Goal: Task Accomplishment & Management: Manage account settings

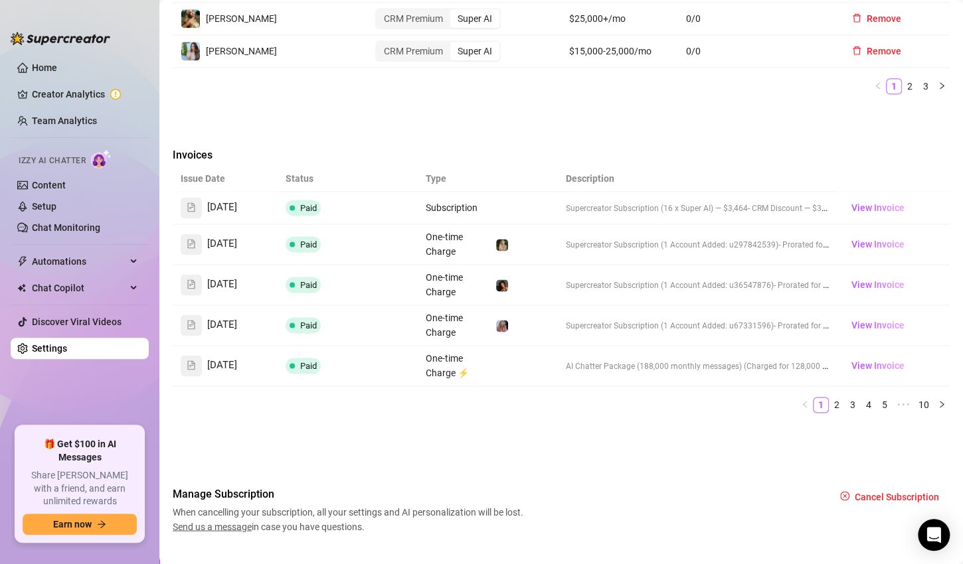
scroll to position [790, 0]
click at [864, 202] on span "View Invoice" at bounding box center [877, 209] width 53 height 15
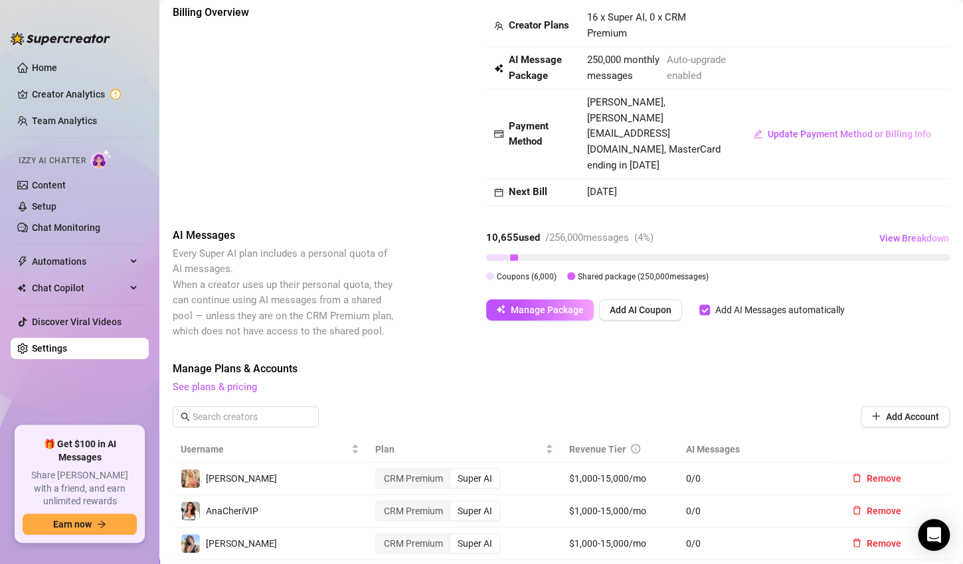
scroll to position [66, 0]
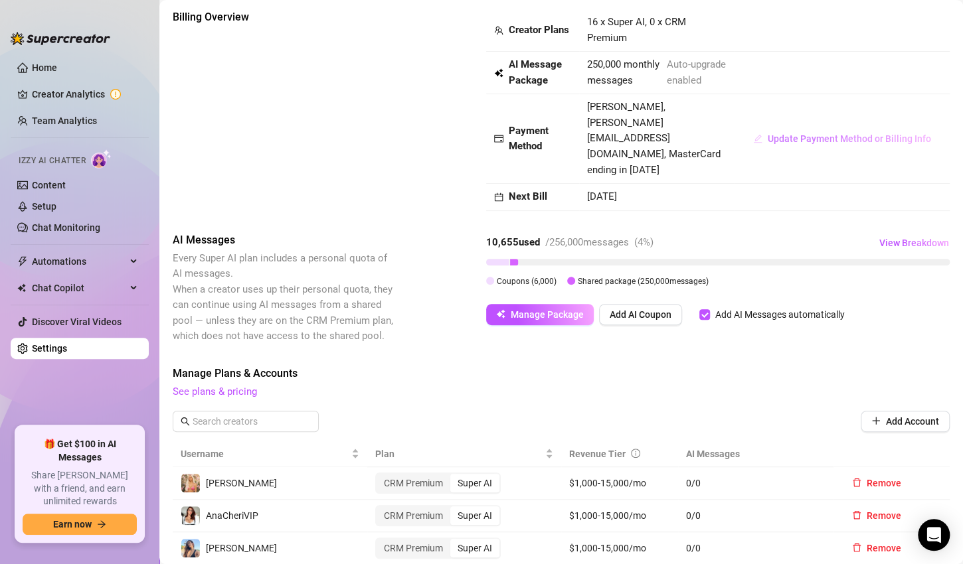
click at [783, 141] on span "Update Payment Method or Billing Info" at bounding box center [849, 138] width 163 height 11
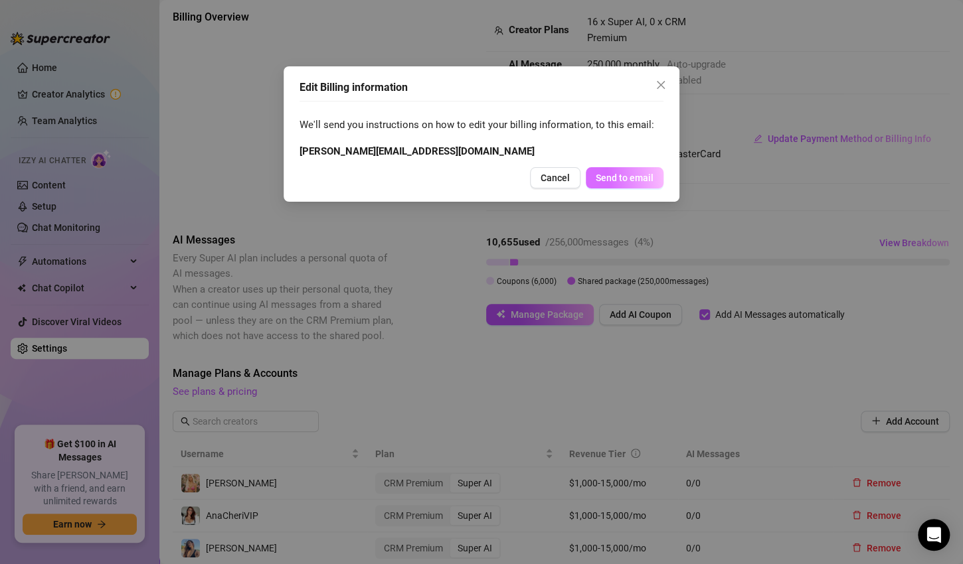
click at [616, 180] on span "Send to email" at bounding box center [625, 178] width 58 height 11
click at [556, 181] on div "Edit Billing information We'll send you instructions on how to edit your billin…" at bounding box center [481, 282] width 963 height 564
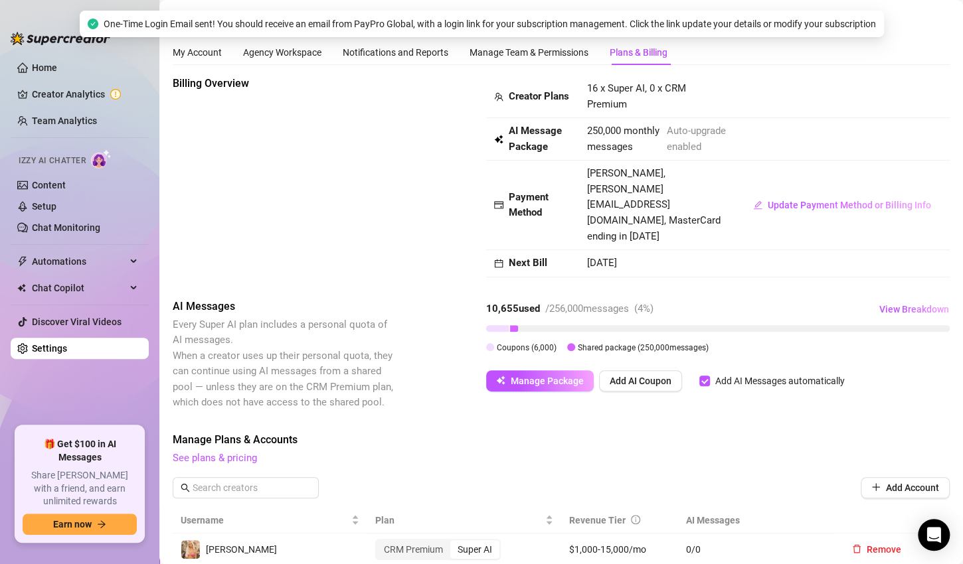
scroll to position [0, 0]
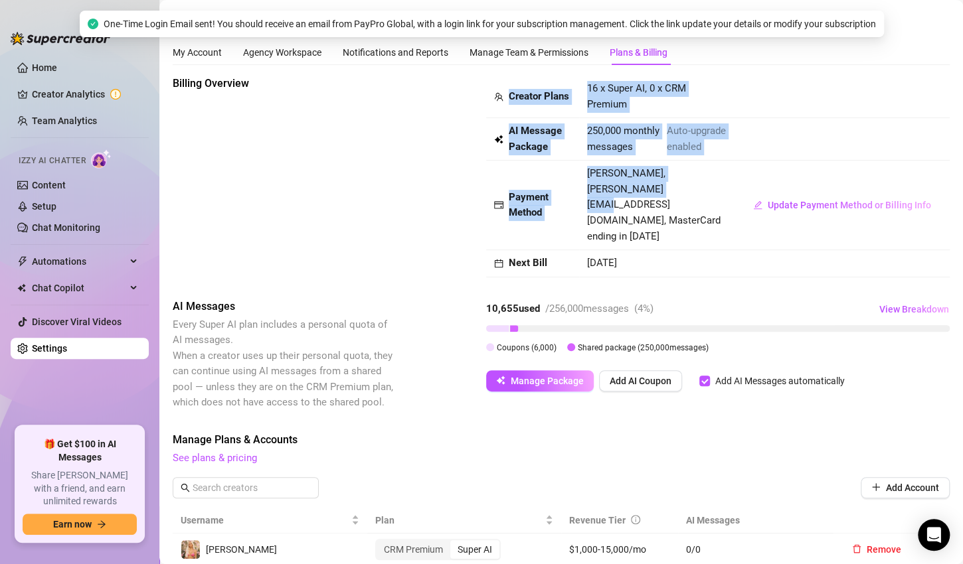
drag, startPoint x: 489, startPoint y: 185, endPoint x: 645, endPoint y: 205, distance: 157.3
click at [645, 205] on div "Billing Overview Creator Plans 16 x Super AI, 0 x CRM Premium AI Message Packag…" at bounding box center [561, 177] width 777 height 202
click at [645, 205] on span "[PERSON_NAME], [PERSON_NAME][EMAIL_ADDRESS][DOMAIN_NAME], MasterCard ending in …" at bounding box center [653, 204] width 133 height 74
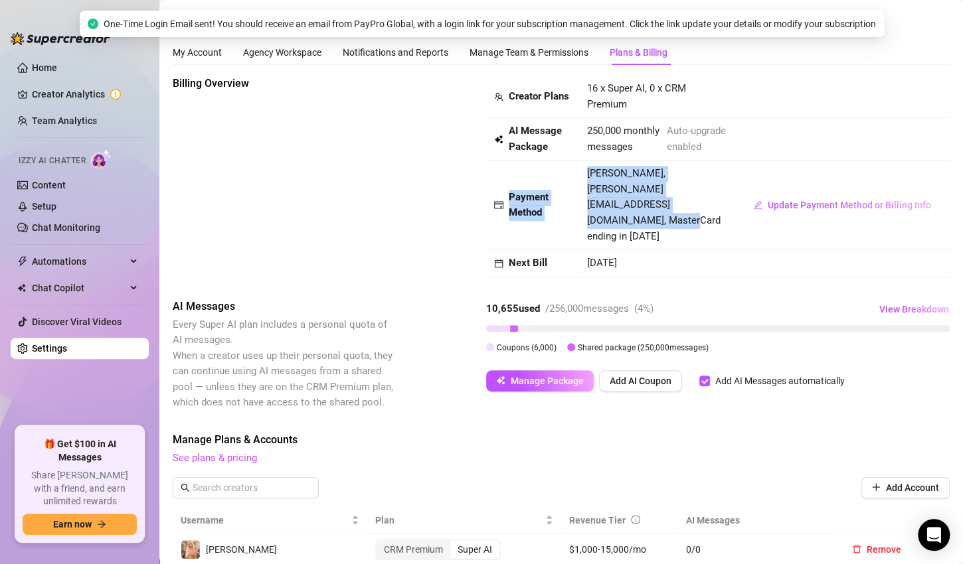
drag, startPoint x: 703, startPoint y: 222, endPoint x: 487, endPoint y: 187, distance: 218.6
click at [487, 187] on tr "Payment Method [PERSON_NAME], [PERSON_NAME][EMAIL_ADDRESS][DOMAIN_NAME], Master…" at bounding box center [718, 206] width 464 height 90
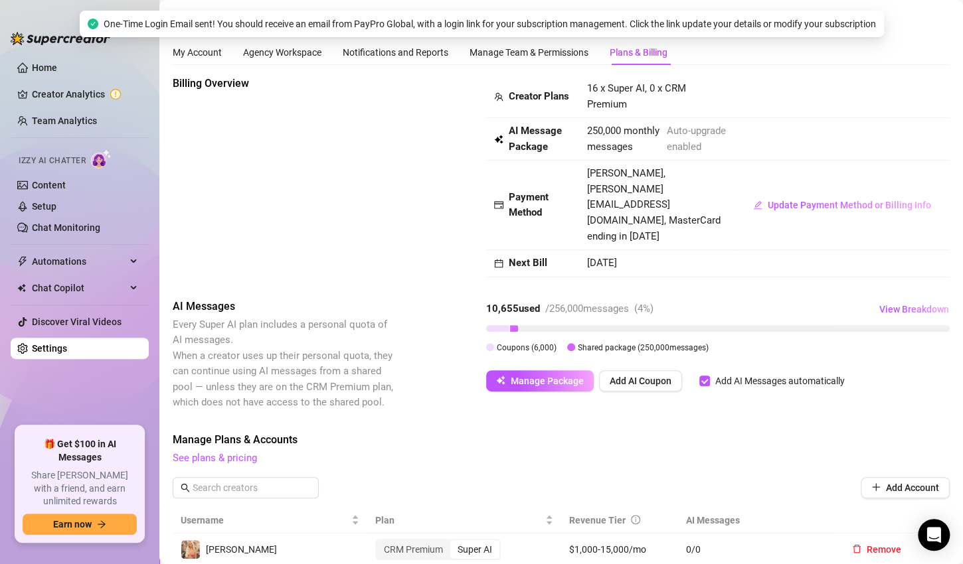
click at [486, 187] on td "Payment Method" at bounding box center [532, 206] width 93 height 90
